Goal: Browse casually: Explore the website without a specific task or goal

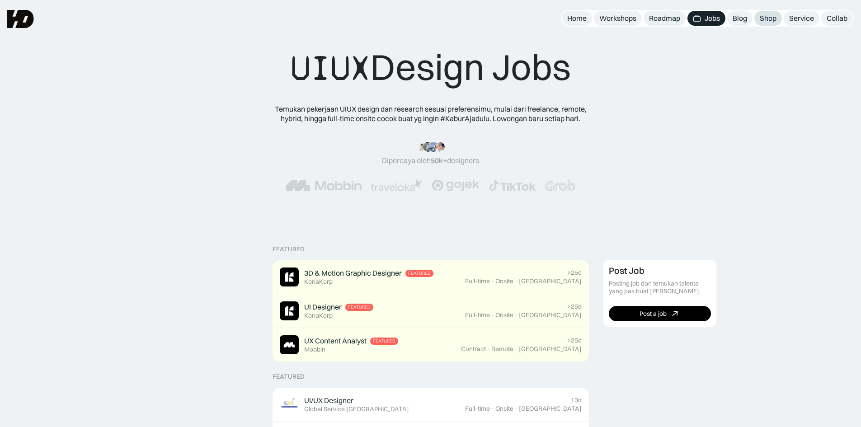
click at [762, 23] on div "Shop" at bounding box center [767, 18] width 17 height 9
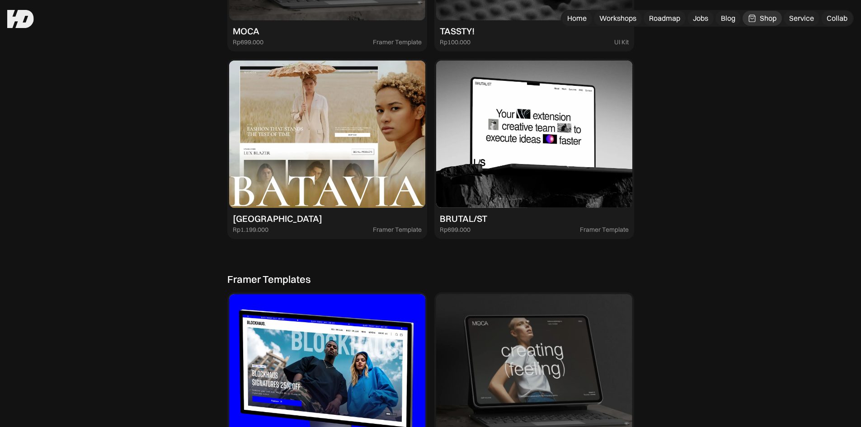
scroll to position [1446, 0]
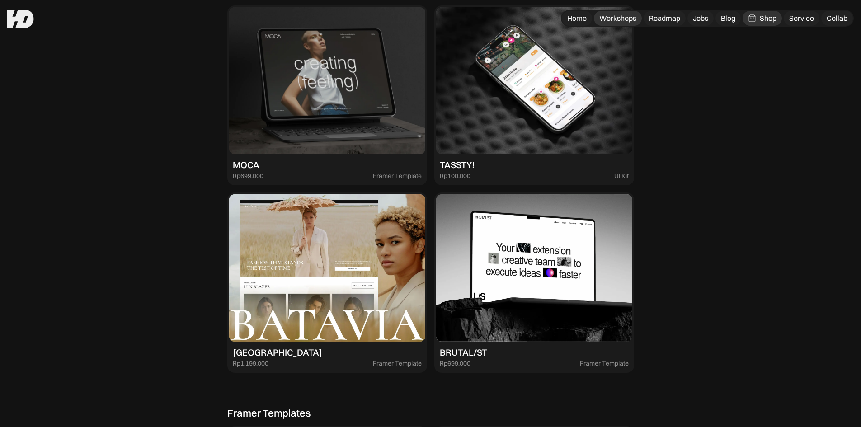
click at [609, 15] on div "Workshops" at bounding box center [617, 18] width 37 height 9
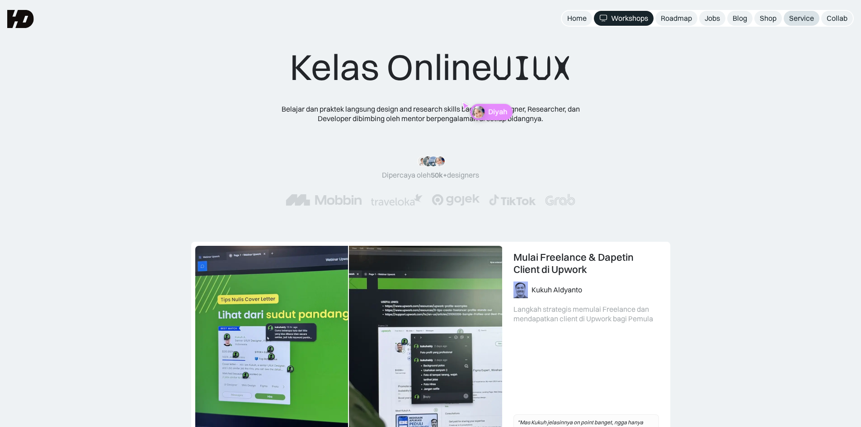
click at [801, 20] on div "Service" at bounding box center [801, 18] width 25 height 9
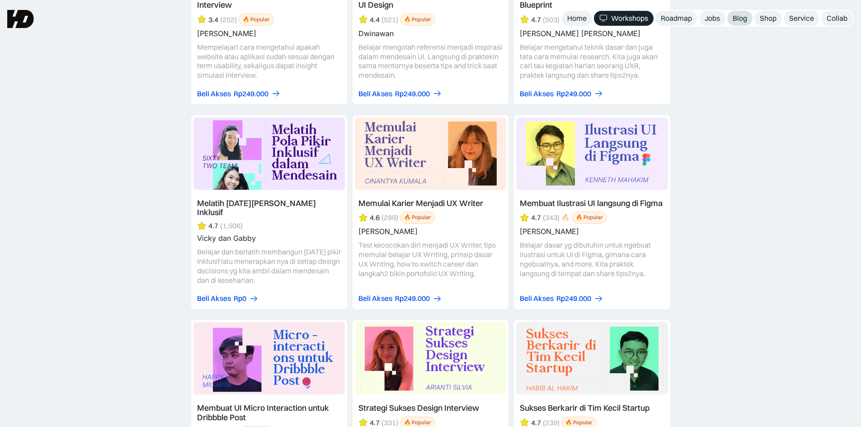
scroll to position [3364, 0]
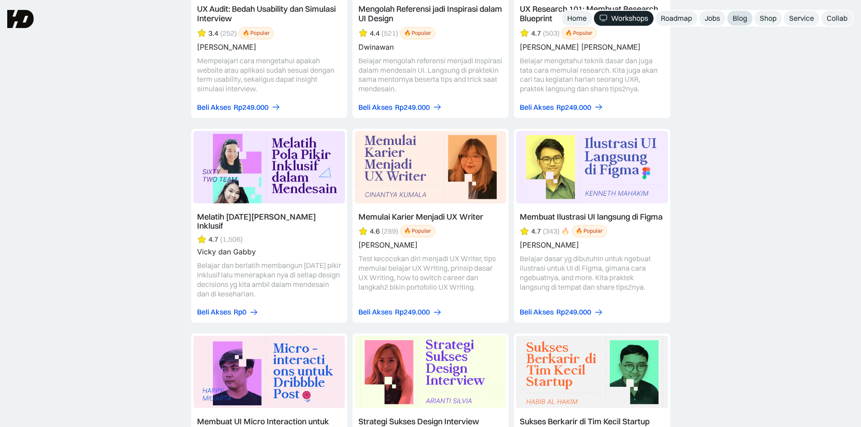
click at [743, 16] on div "Blog" at bounding box center [739, 18] width 14 height 9
click at [767, 15] on div "Shop" at bounding box center [767, 18] width 17 height 9
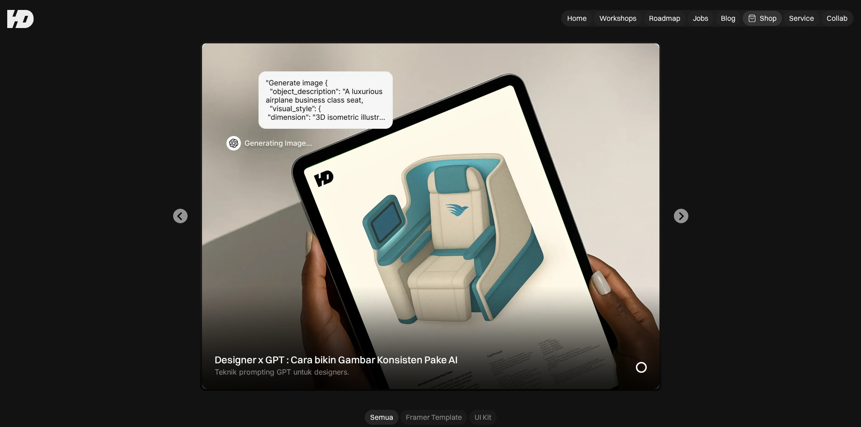
scroll to position [226, 0]
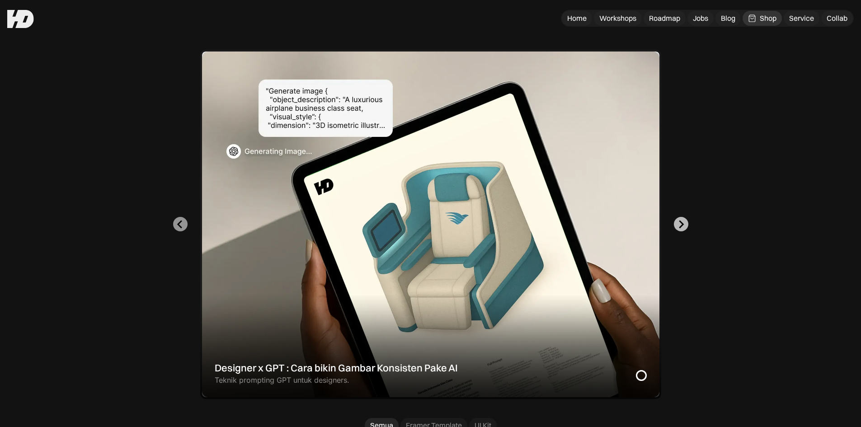
click at [683, 223] on icon "Next slide" at bounding box center [680, 224] width 9 height 9
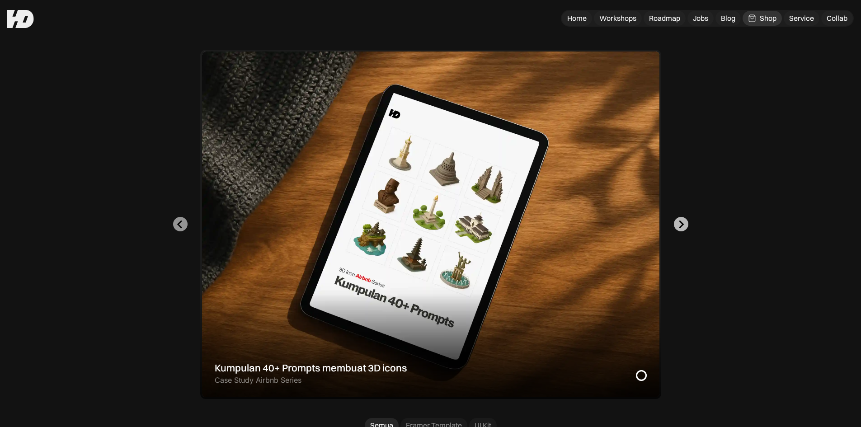
click at [683, 223] on icon "Go to first slide" at bounding box center [680, 224] width 9 height 9
